Goal: Transaction & Acquisition: Obtain resource

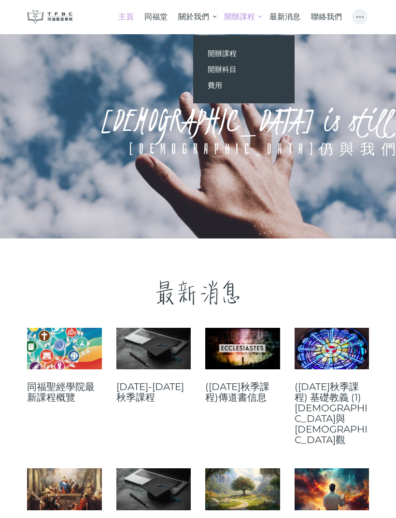
click at [229, 54] on span "開辦課程" at bounding box center [221, 53] width 29 height 9
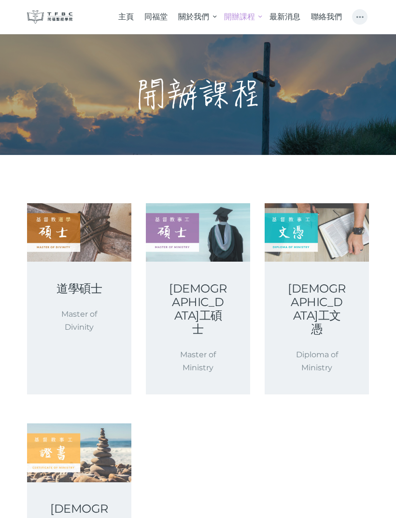
click at [88, 438] on link at bounding box center [79, 452] width 104 height 58
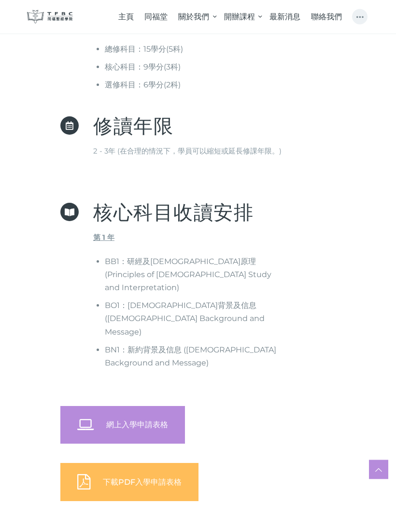
scroll to position [506, 0]
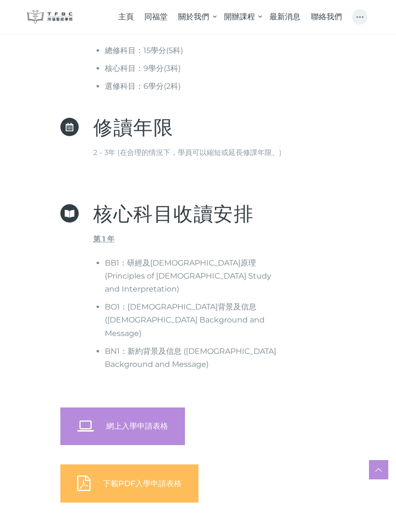
click at [179, 479] on span "下載PDF入學申請表格" at bounding box center [142, 483] width 79 height 9
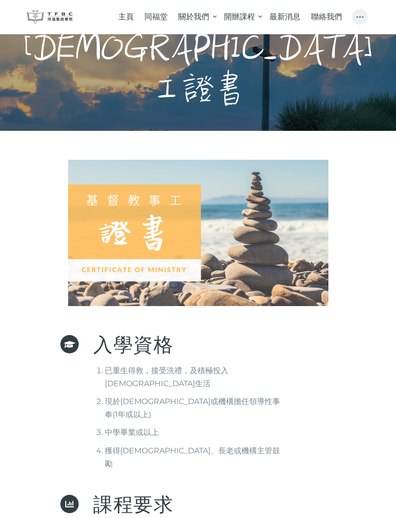
scroll to position [0, 0]
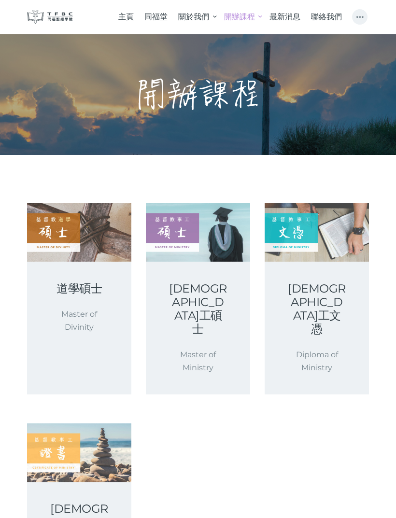
click at [193, 243] on link at bounding box center [198, 232] width 104 height 58
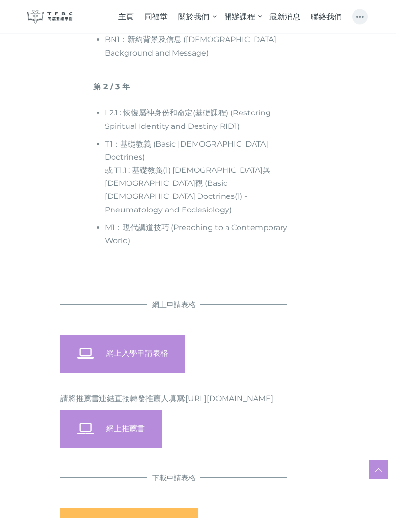
scroll to position [968, 0]
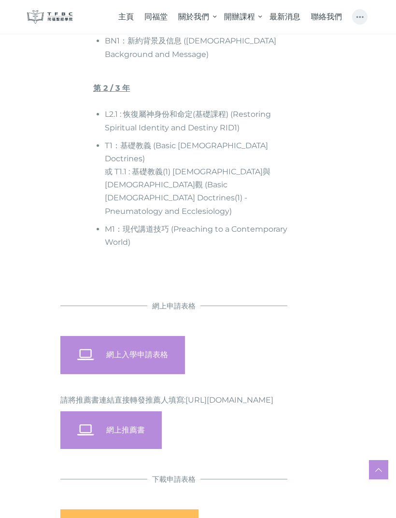
click at [176, 517] on span "下載PDF入學申請表格" at bounding box center [142, 527] width 79 height 9
